Goal: Task Accomplishment & Management: Use online tool/utility

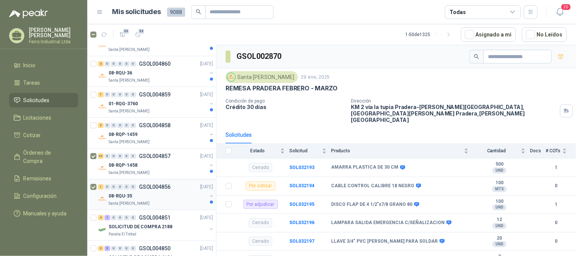
scroll to position [591, 0]
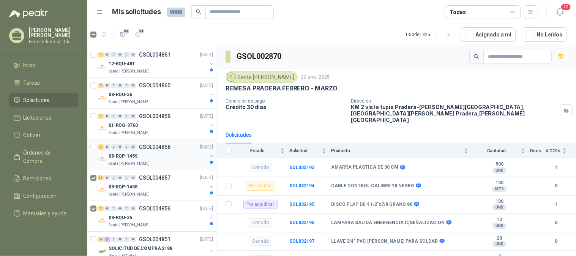
click at [96, 147] on div at bounding box center [94, 154] width 8 height 24
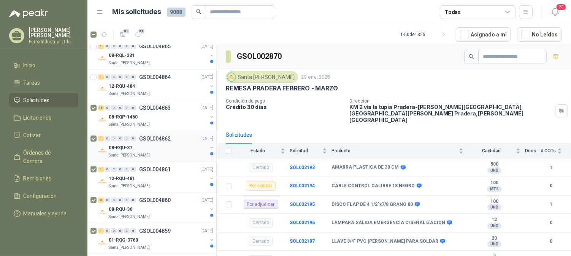
scroll to position [464, 0]
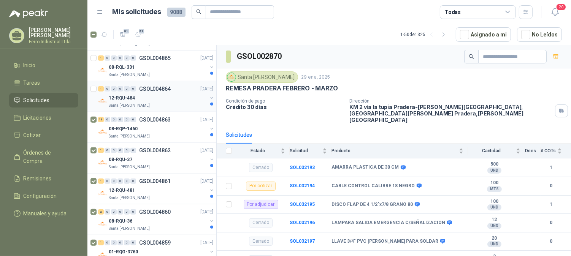
click at [90, 89] on div "1 0 0 0 0 0 GSOL004864 [DATE] 12-RQU-484 Santa [PERSON_NAME]" at bounding box center [151, 96] width 129 height 31
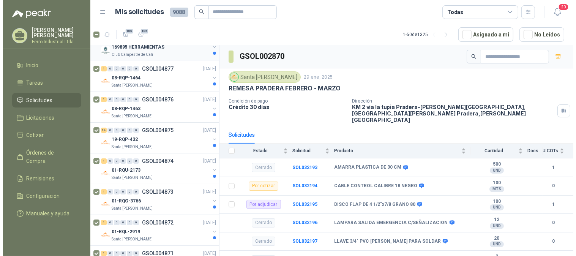
scroll to position [0, 0]
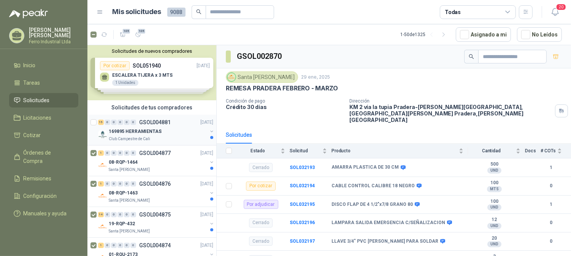
click at [89, 116] on div "15 0 0 0 0 0 GSOL004881 [DATE] 169895 HERRAMIENTAS Club Campestre de Cali" at bounding box center [151, 130] width 129 height 31
click at [123, 33] on span "120" at bounding box center [126, 31] width 9 height 6
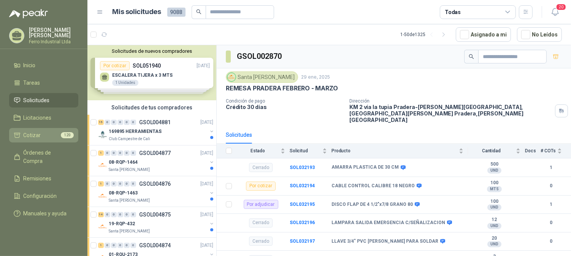
click at [28, 132] on span "Cotizar" at bounding box center [32, 135] width 17 height 8
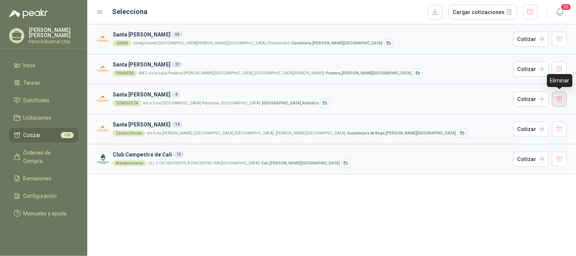
click at [559, 101] on button "button" at bounding box center [559, 99] width 15 height 15
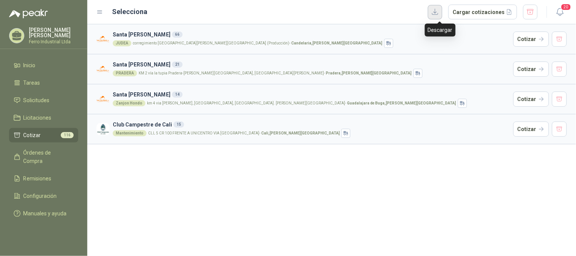
click at [443, 12] on button "button" at bounding box center [435, 12] width 14 height 14
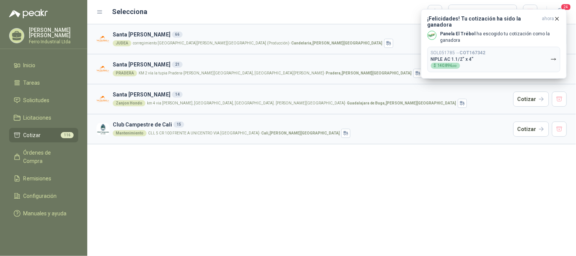
click at [469, 175] on div "[GEOGRAPHIC_DATA][PERSON_NAME] 66 JUDEA corregimiento [GEOGRAPHIC_DATA][PERSON_…" at bounding box center [331, 140] width 489 height 232
click at [282, 171] on div "[GEOGRAPHIC_DATA][PERSON_NAME] 66 JUDEA corregimiento [GEOGRAPHIC_DATA][PERSON_…" at bounding box center [331, 140] width 489 height 232
click at [398, 163] on div "[GEOGRAPHIC_DATA][PERSON_NAME] 66 JUDEA corregimiento [GEOGRAPHIC_DATA][PERSON_…" at bounding box center [331, 140] width 489 height 232
